Goal: Information Seeking & Learning: Compare options

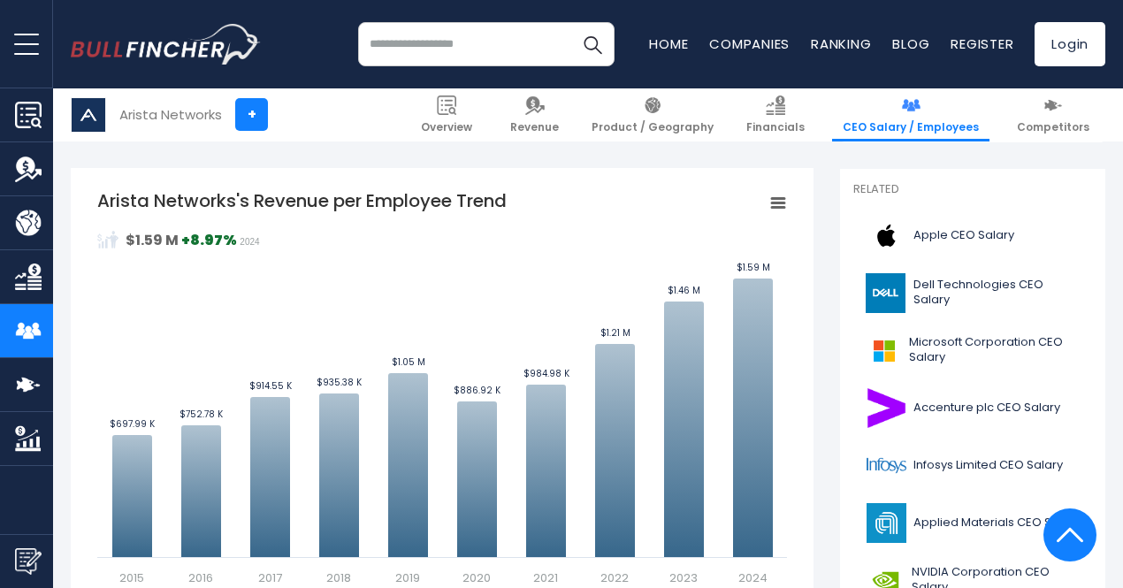
scroll to position [436, 0]
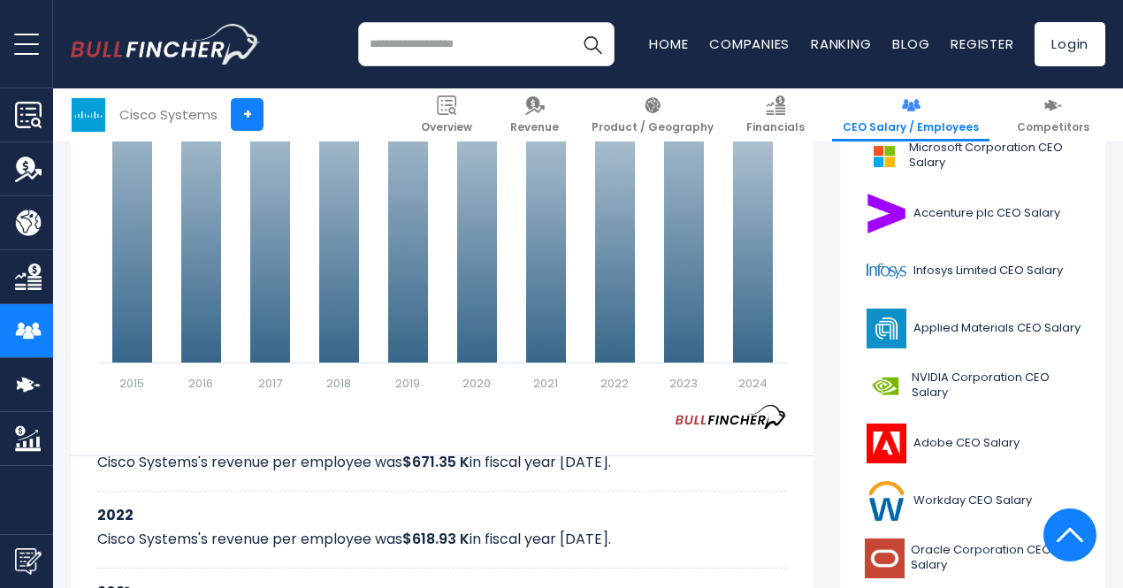
scroll to position [625, 0]
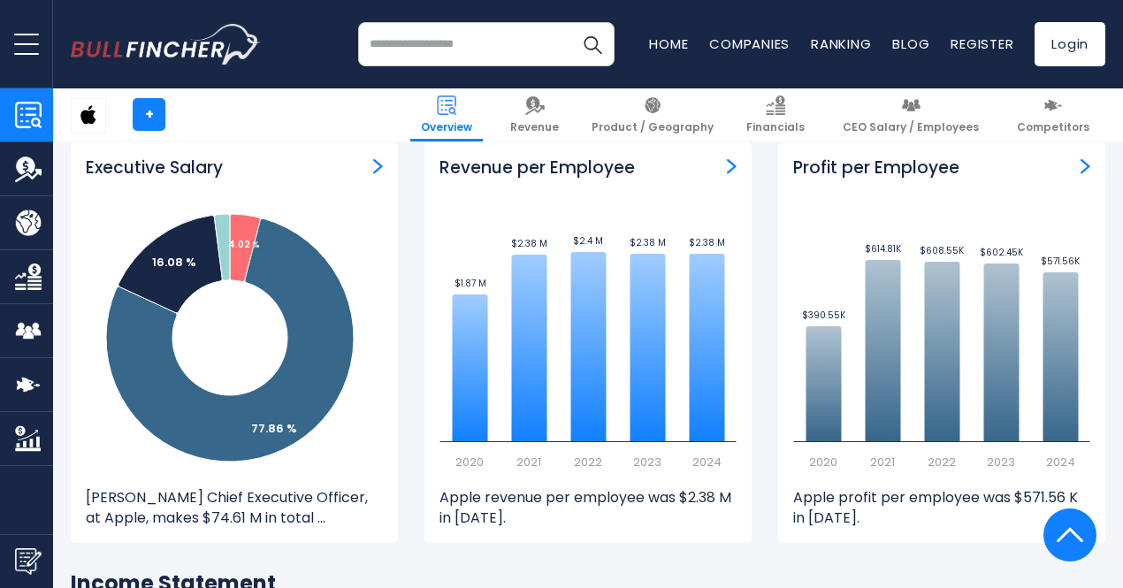
scroll to position [2056, 0]
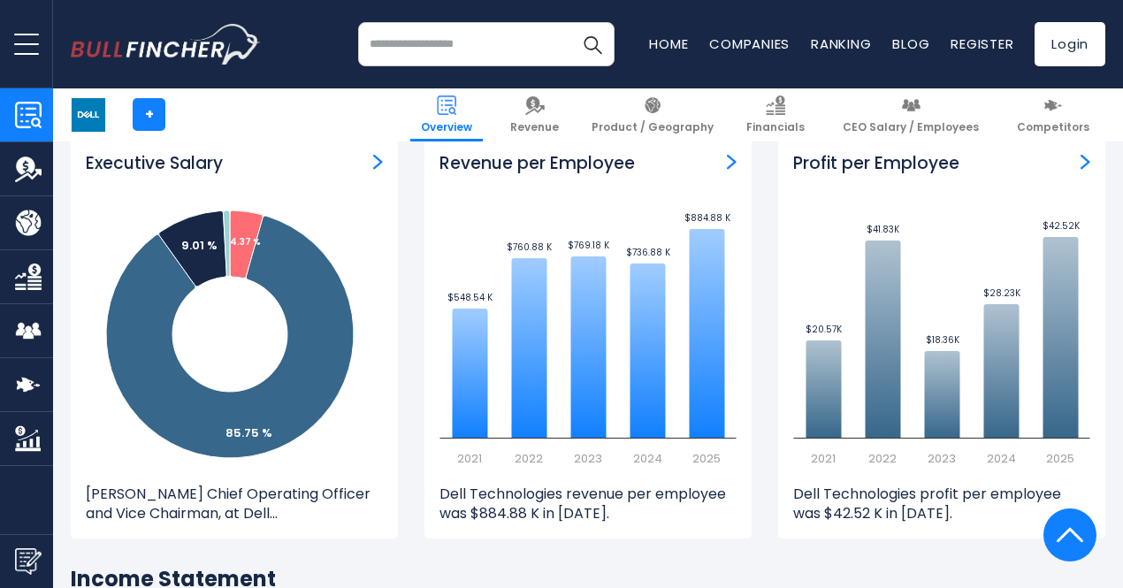
scroll to position [2039, 0]
